Goal: Task Accomplishment & Management: Use online tool/utility

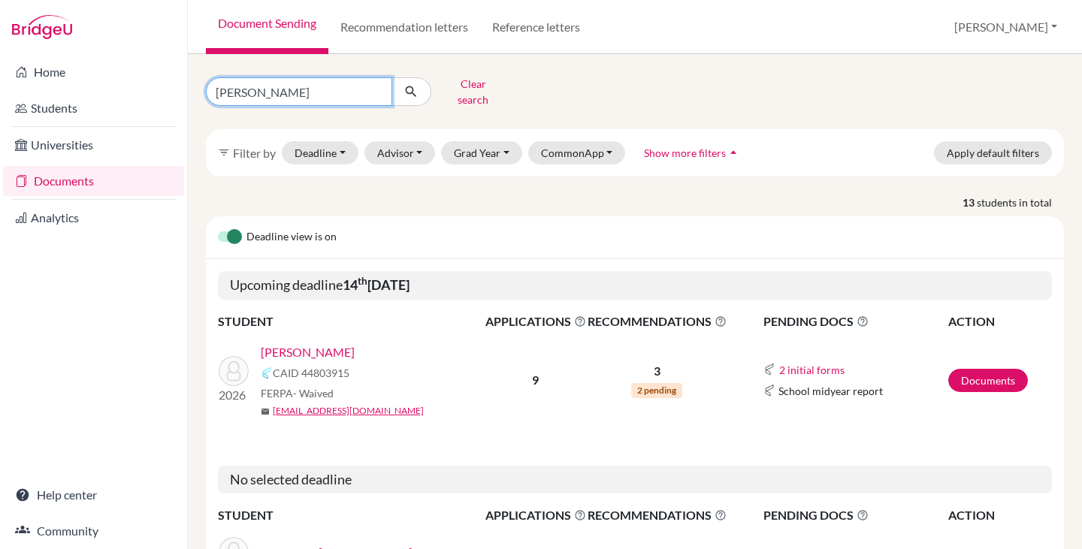
drag, startPoint x: 292, startPoint y: 89, endPoint x: 212, endPoint y: 89, distance: 80.4
click at [212, 89] on input "[PERSON_NAME]" at bounding box center [299, 91] width 186 height 29
click at [297, 343] on link "[PERSON_NAME]" at bounding box center [308, 352] width 94 height 18
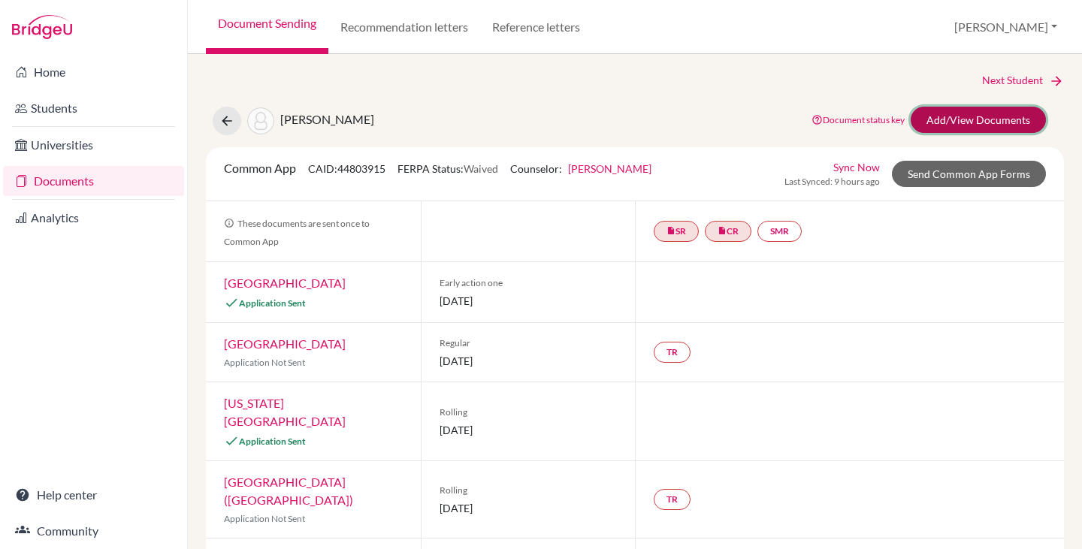
click at [959, 115] on link "Add/View Documents" at bounding box center [977, 120] width 135 height 26
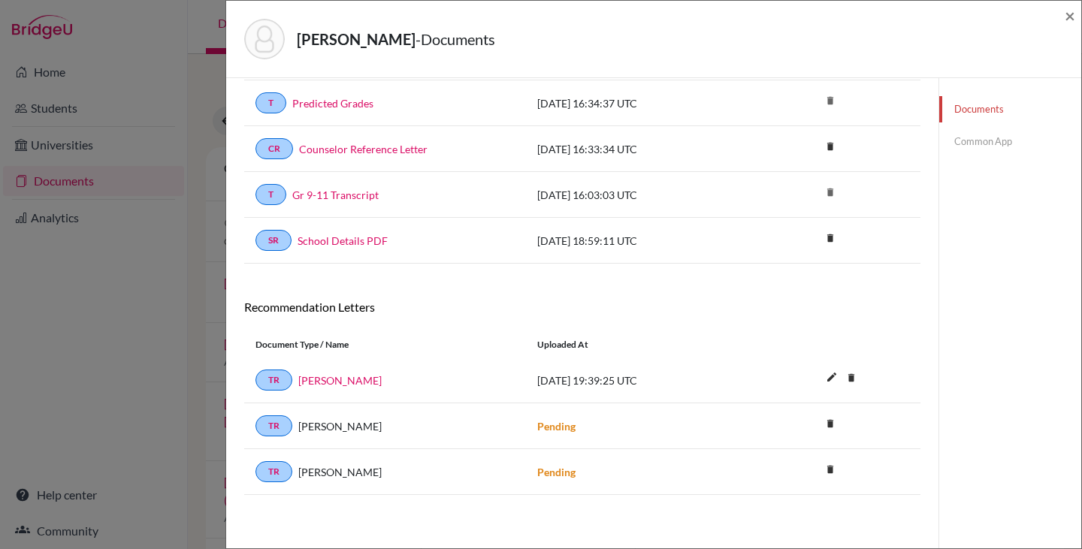
scroll to position [163, 0]
